Goal: Share content

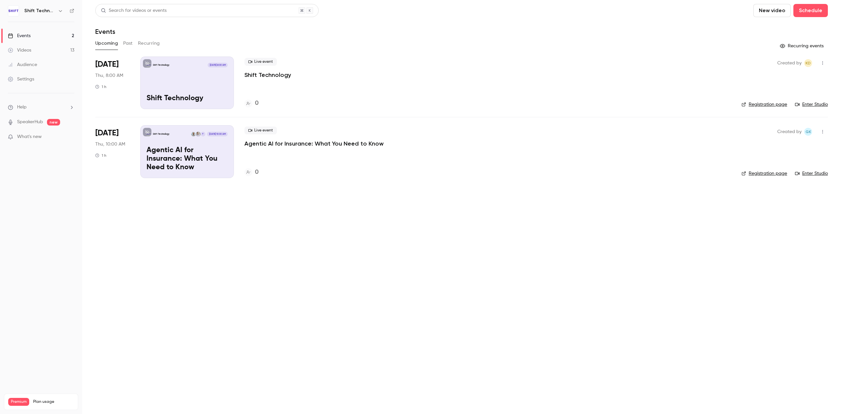
click at [129, 42] on button "Past" at bounding box center [128, 43] width 10 height 11
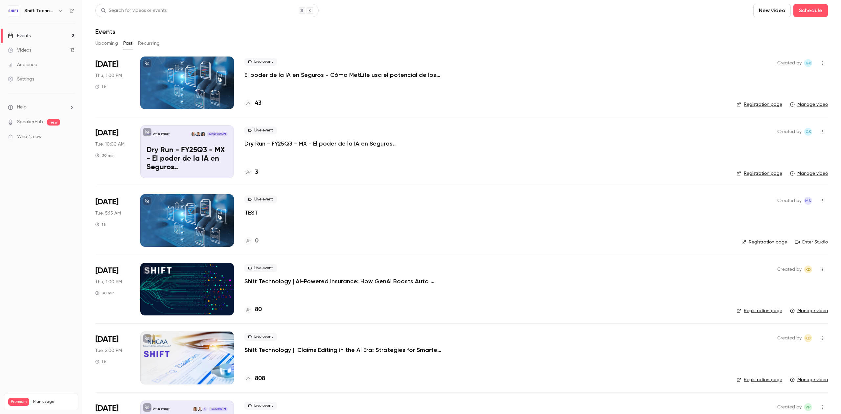
click at [284, 74] on p "El poder de la IA en Seguros - Cómo MetLife usa el potencial de los datos no-es…" at bounding box center [342, 75] width 197 height 8
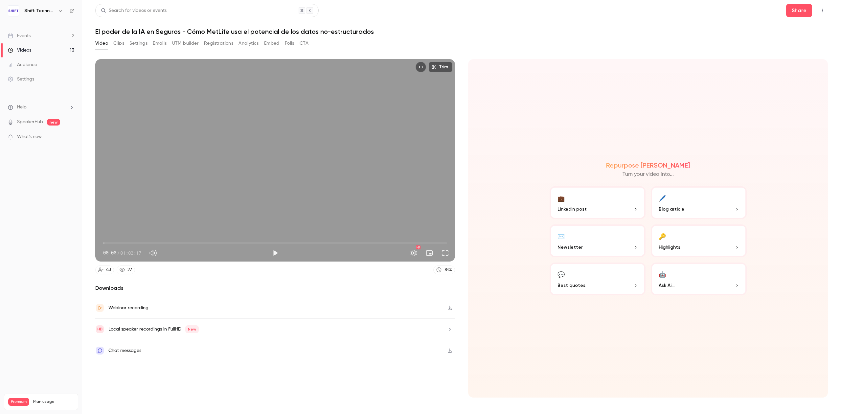
click at [419, 67] on icon "Embed video" at bounding box center [420, 67] width 5 height 5
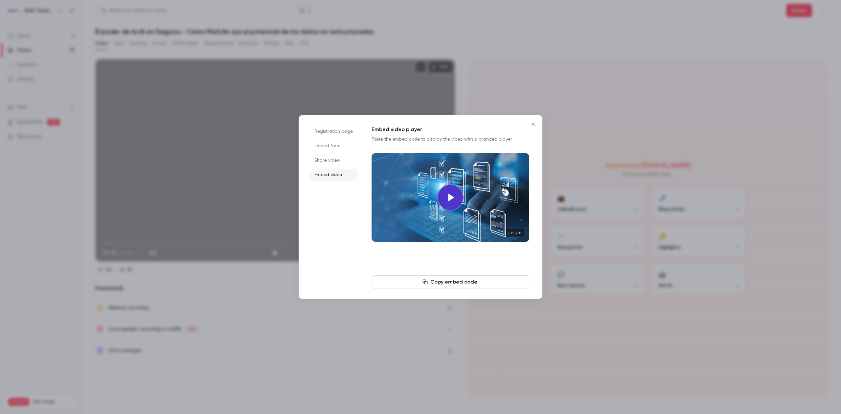
click at [325, 161] on li "Share video" at bounding box center [333, 160] width 49 height 12
click at [422, 284] on button "Copy link" at bounding box center [450, 281] width 158 height 13
